Goal: Task Accomplishment & Management: Complete application form

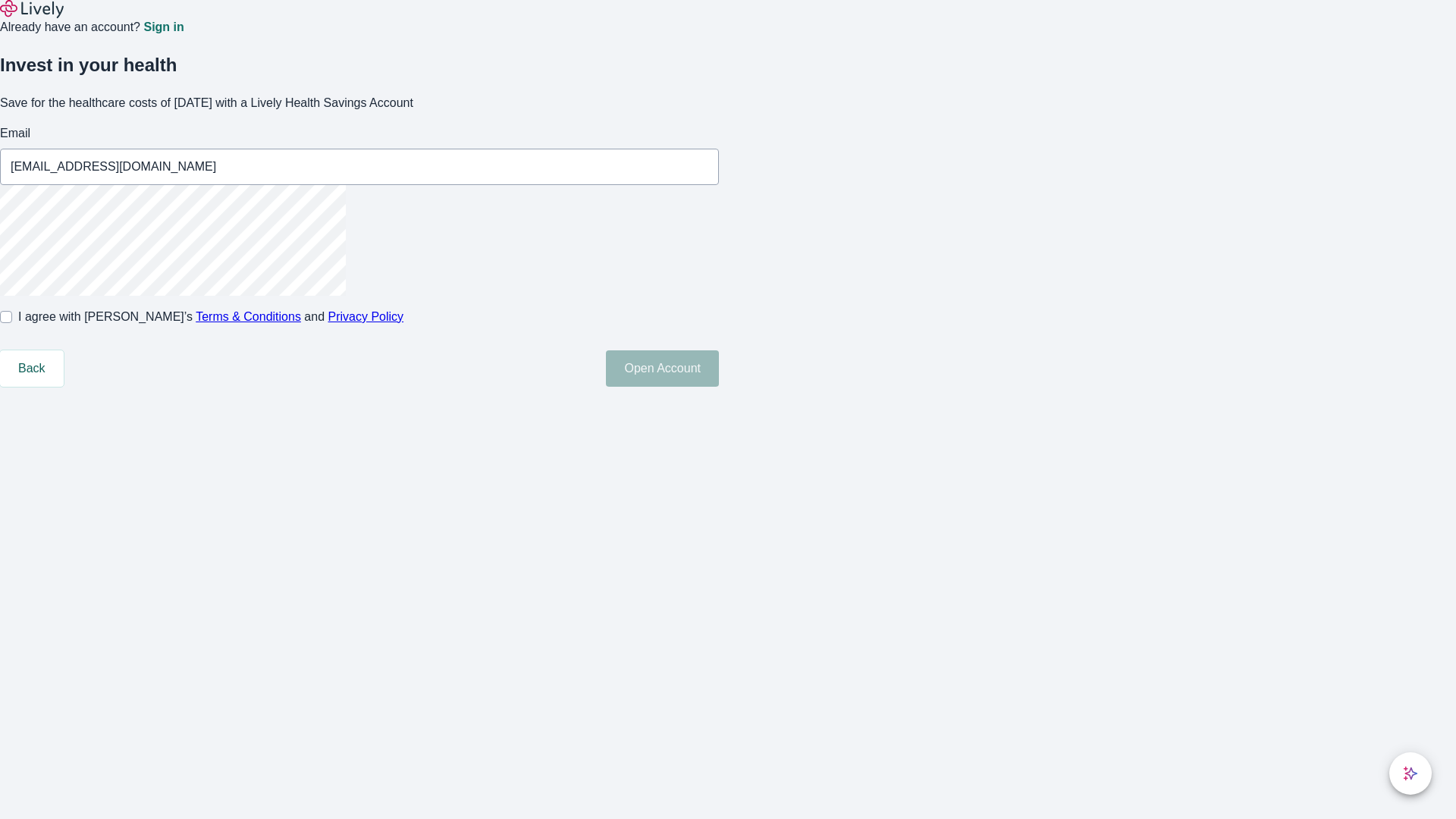
click at [12, 324] on input "I agree with Lively’s Terms & Conditions and Privacy Policy" at bounding box center [6, 317] width 12 height 12
checkbox input "true"
click at [719, 387] on button "Open Account" at bounding box center [663, 369] width 113 height 36
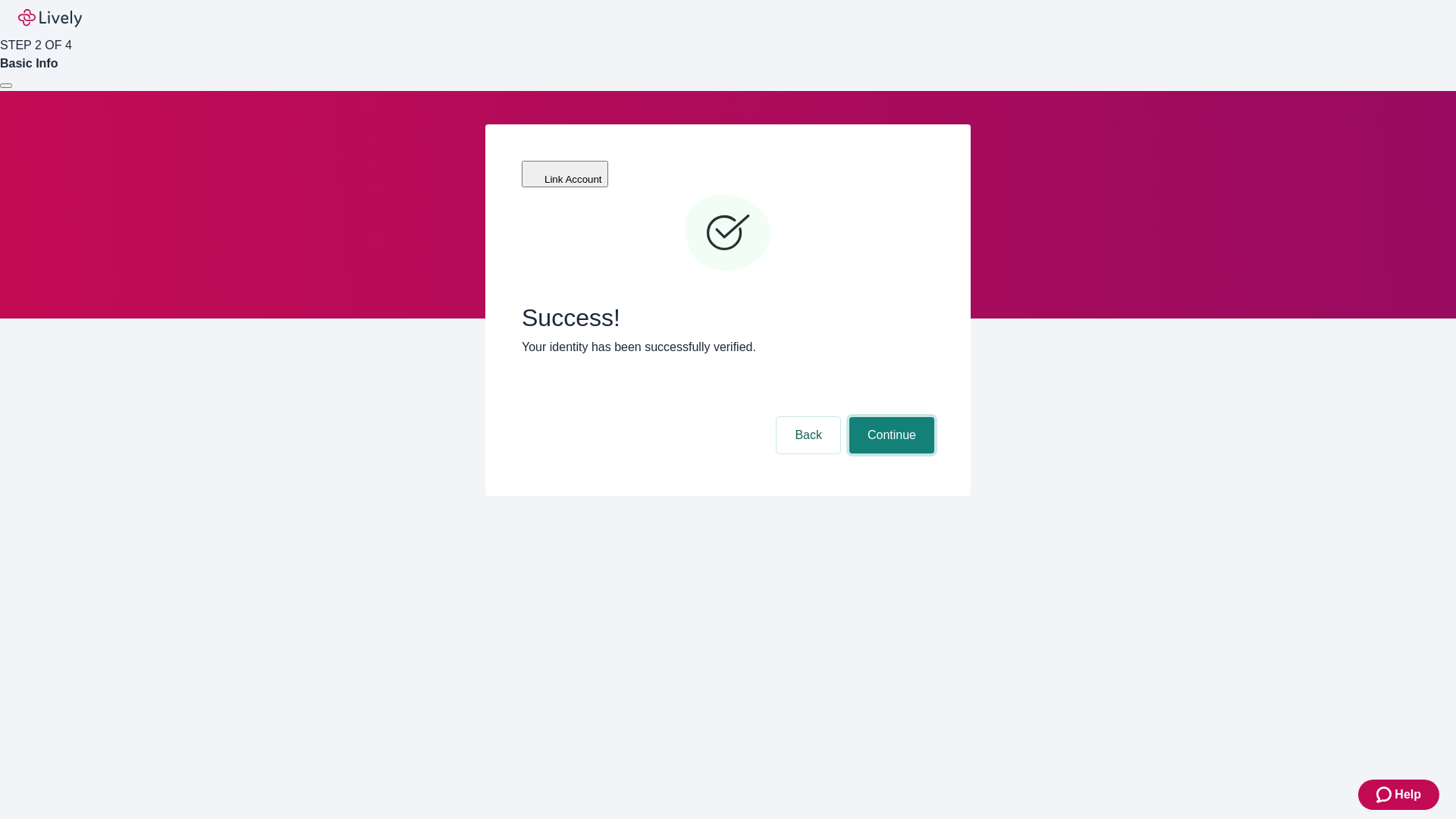
click at [890, 417] on button "Continue" at bounding box center [892, 435] width 85 height 36
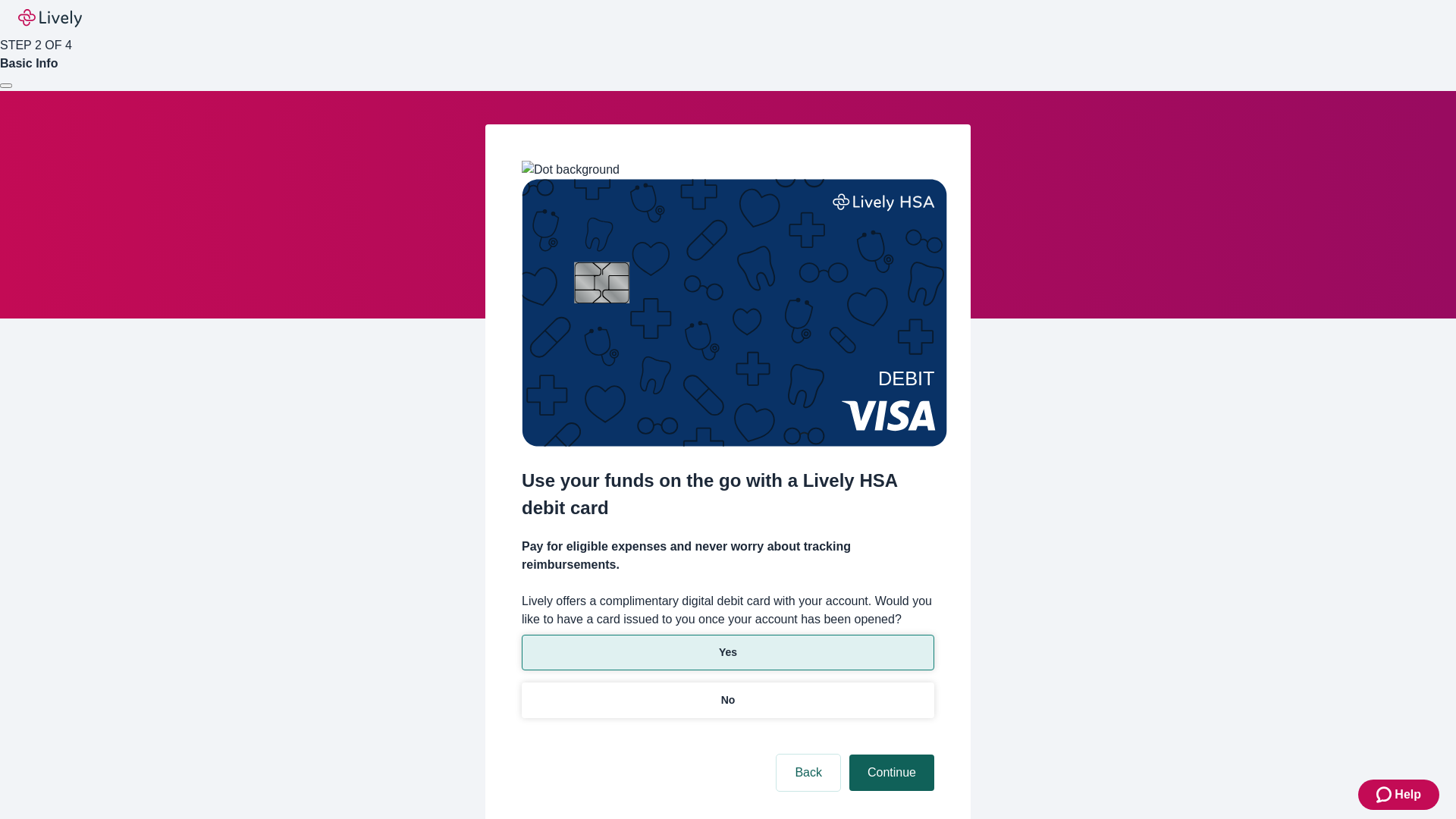
click at [727, 693] on p "No" at bounding box center [728, 701] width 15 height 16
click at [890, 755] on button "Continue" at bounding box center [892, 772] width 85 height 36
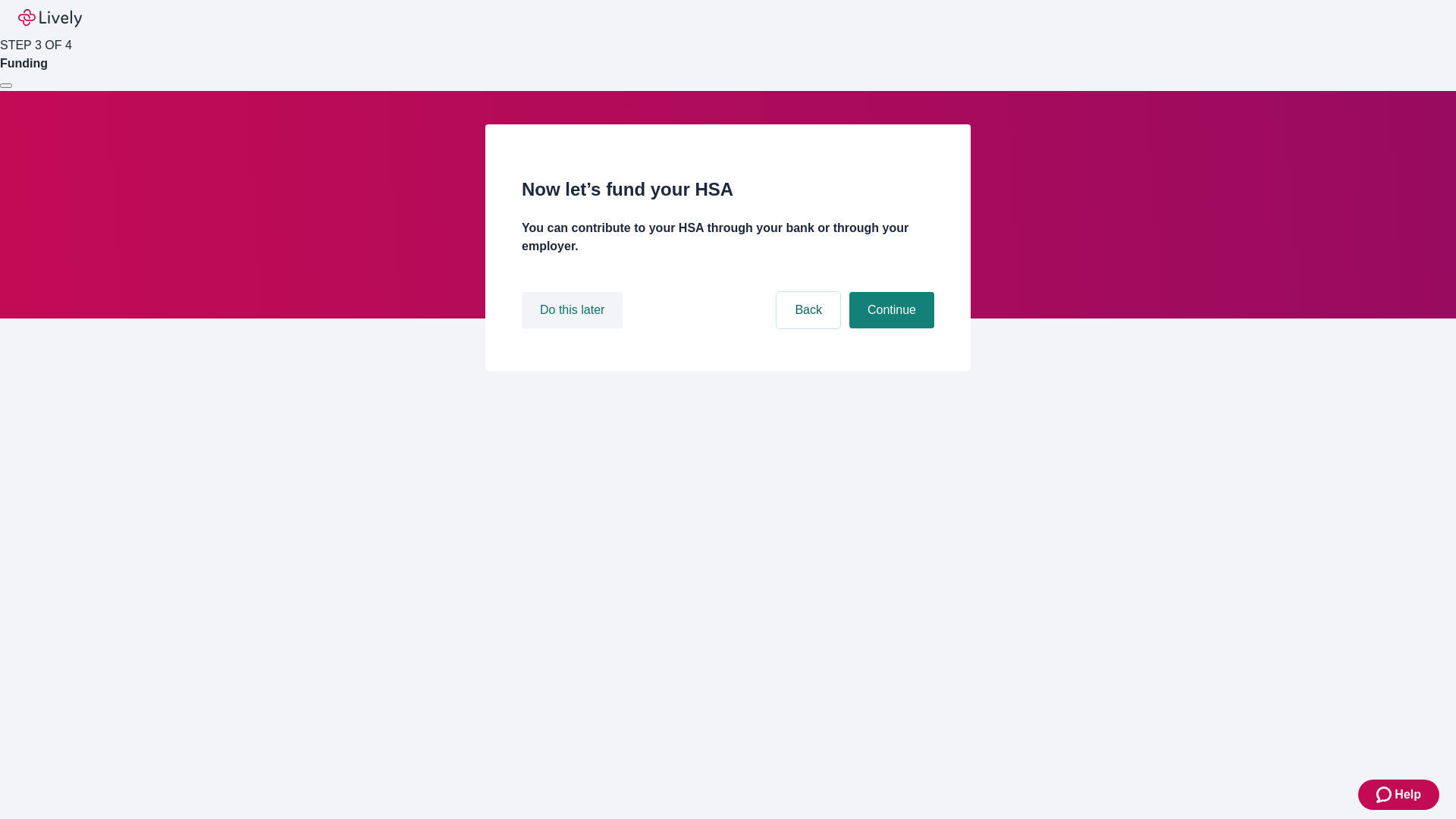
click at [574, 329] on button "Do this later" at bounding box center [572, 310] width 101 height 36
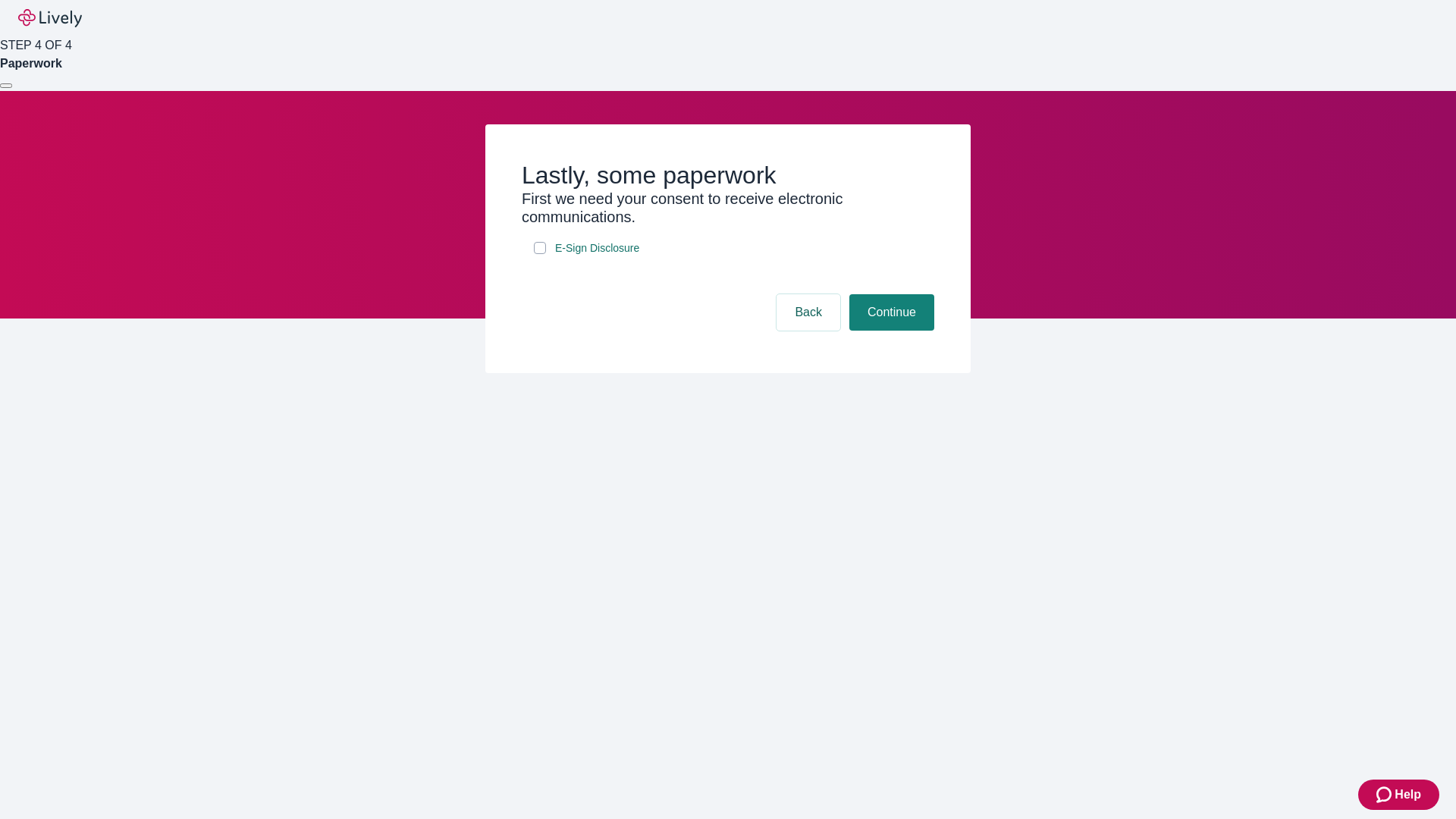
click at [540, 254] on input "E-Sign Disclosure" at bounding box center [540, 248] width 12 height 12
checkbox input "true"
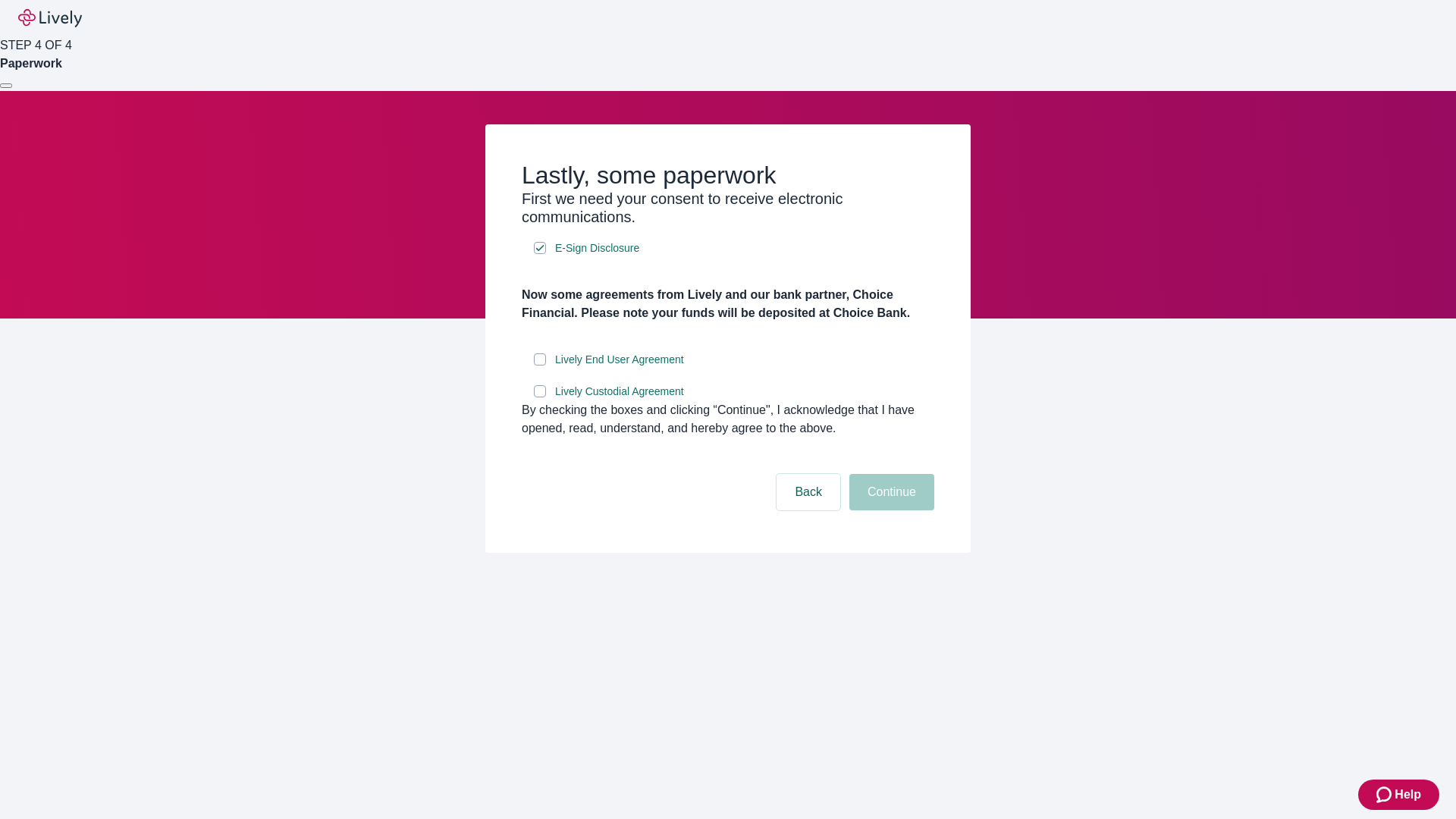
click at [540, 366] on input "Lively End User Agreement" at bounding box center [540, 360] width 12 height 12
checkbox input "true"
click at [540, 398] on input "Lively Custodial Agreement" at bounding box center [540, 391] width 12 height 12
checkbox input "true"
click at [890, 511] on button "Continue" at bounding box center [892, 491] width 85 height 36
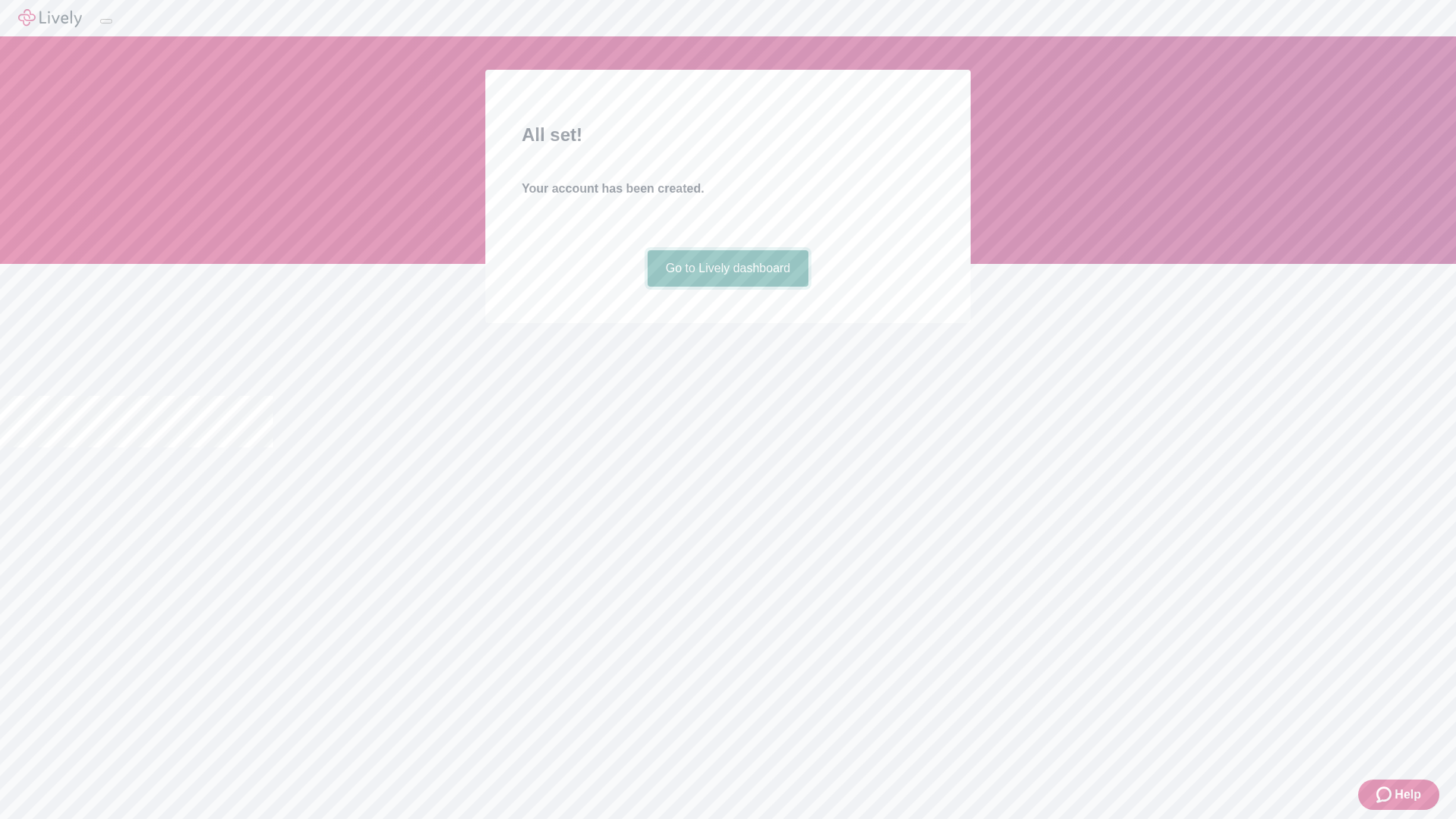
click at [727, 287] on link "Go to Lively dashboard" at bounding box center [729, 268] width 162 height 36
